Goal: Task Accomplishment & Management: Complete application form

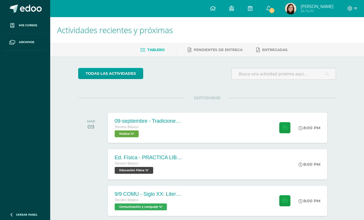
click at [274, 15] on link "1" at bounding box center [269, 8] width 18 height 17
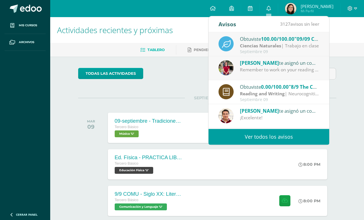
click at [350, 120] on div "Actividades recientes y próximas Tablero Pendientes de entrega Entregadas todas…" at bounding box center [207, 189] width 314 height 344
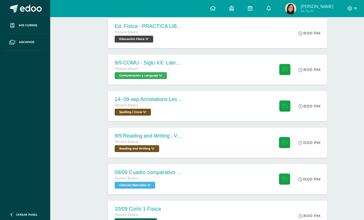
scroll to position [131, 0]
click at [242, 66] on div "9/9 COMU - Siglo XX: Literatura de Vanguardia - [PERSON_NAME] Básico Comunicaci…" at bounding box center [217, 70] width 219 height 30
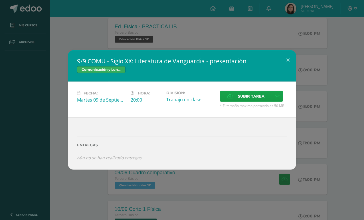
click at [282, 70] on button at bounding box center [288, 59] width 16 height 19
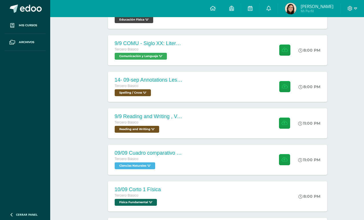
scroll to position [151, 0]
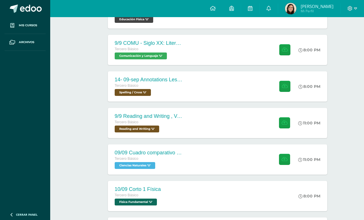
click at [239, 58] on div "9/9 COMU - Siglo XX: Literatura de Vanguardia - [PERSON_NAME] Básico Comunicaci…" at bounding box center [217, 50] width 219 height 30
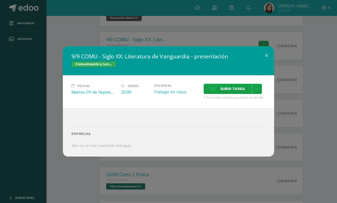
scroll to position [157, 0]
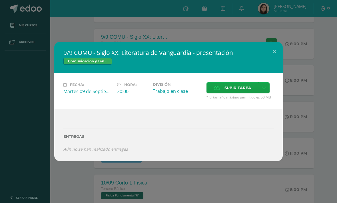
click at [236, 87] on span "Subir tarea" at bounding box center [237, 88] width 27 height 11
click at [0, 0] on input "Subir tarea" at bounding box center [0, 0] width 0 height 0
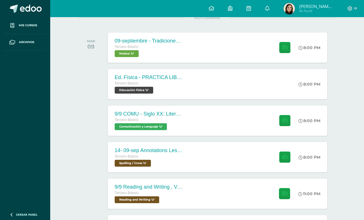
scroll to position [88, 0]
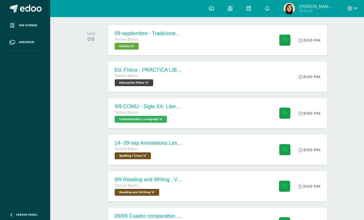
click at [238, 115] on div "9/9 COMU - Siglo XX: Literatura de Vanguardia - [PERSON_NAME] Básico Comunicaci…" at bounding box center [217, 113] width 219 height 30
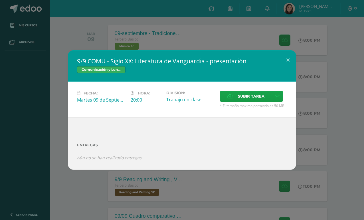
click at [251, 101] on span "Subir tarea" at bounding box center [251, 96] width 27 height 11
click at [0, 0] on input "Subir tarea" at bounding box center [0, 0] width 0 height 0
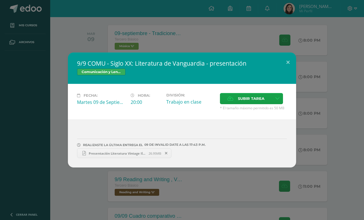
click at [284, 67] on button at bounding box center [288, 61] width 16 height 19
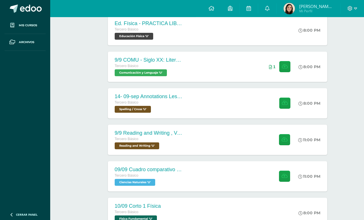
scroll to position [134, 0]
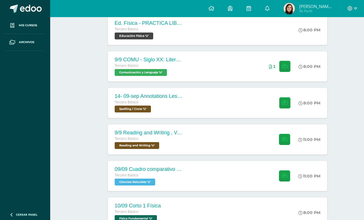
click at [241, 105] on div "14- 09-sep Annotations Lesson 31 [PERSON_NAME] Básico Spelling / Cross 'U' 8:00…" at bounding box center [217, 103] width 219 height 30
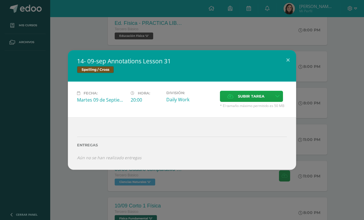
click at [249, 102] on span "Subir tarea" at bounding box center [251, 96] width 27 height 11
click at [0, 0] on input "Subir tarea" at bounding box center [0, 0] width 0 height 0
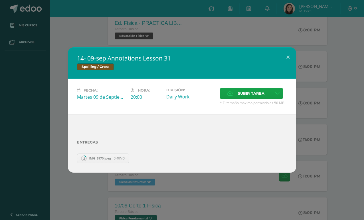
click at [290, 64] on button at bounding box center [288, 56] width 16 height 19
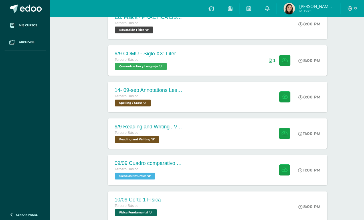
scroll to position [151, 0]
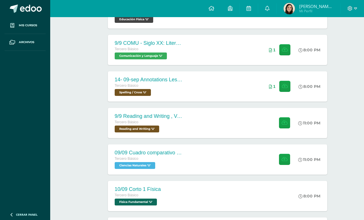
click at [243, 131] on div "9/9 Reading and Writing , Vocabulary 4 simple sentences [PERSON_NAME] Básico Re…" at bounding box center [217, 123] width 219 height 30
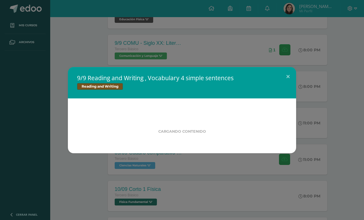
click at [292, 73] on div "9/9 Reading and Writing , Vocabulary 4 simple sentences Reading and Writing Car…" at bounding box center [182, 110] width 364 height 220
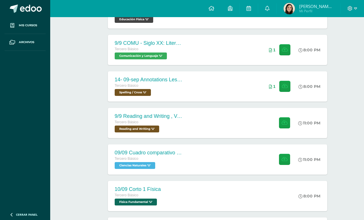
click at [292, 72] on div "9/9 Reading and Writing , Vocabulary 4 simple sentences Reading and Writing Fec…" at bounding box center [182, 109] width 360 height 119
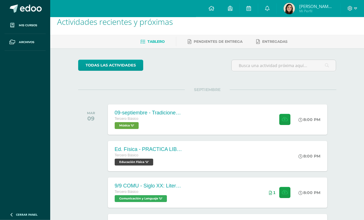
scroll to position [0, 0]
